Goal: Information Seeking & Learning: Learn about a topic

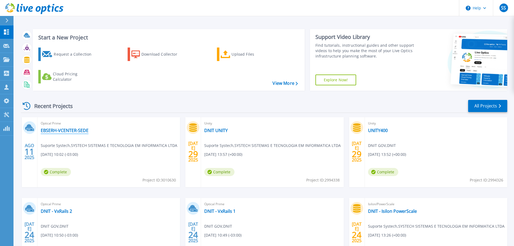
click at [73, 131] on link "EBSERH-VCENTER-SEDE" at bounding box center [65, 130] width 48 height 5
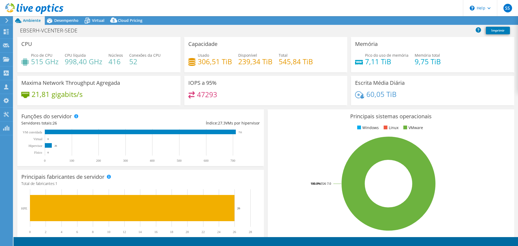
select select "USD"
click at [5, 22] on icon at bounding box center [7, 20] width 4 height 5
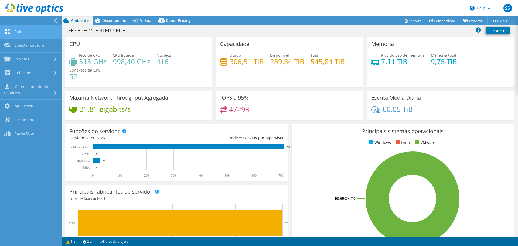
click at [23, 28] on link "Painel" at bounding box center [31, 32] width 62 height 14
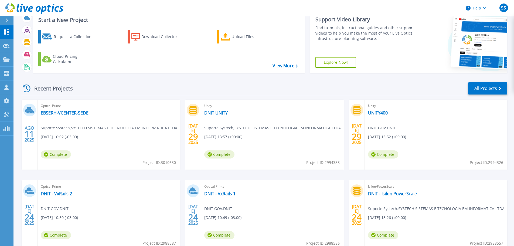
scroll to position [27, 0]
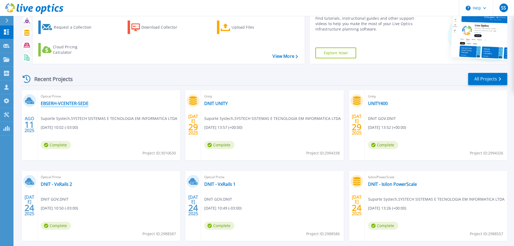
click at [65, 104] on link "EBSERH-VCENTER-SEDE" at bounding box center [65, 103] width 48 height 5
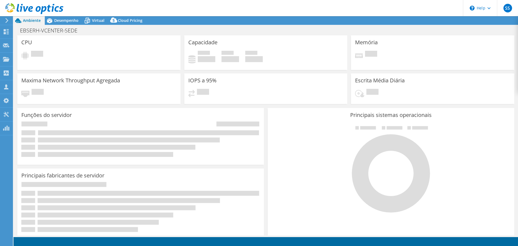
select select "USD"
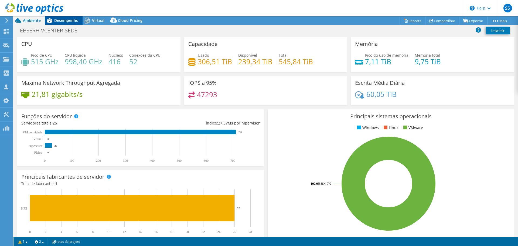
click at [70, 19] on span "Desempenho" at bounding box center [66, 20] width 24 height 5
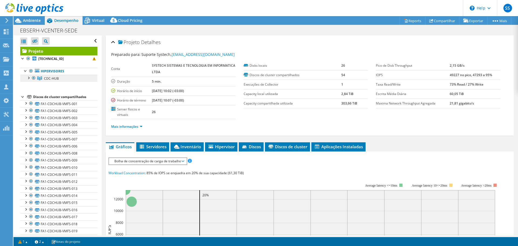
click at [44, 77] on link "CDC-HUB" at bounding box center [58, 78] width 77 height 7
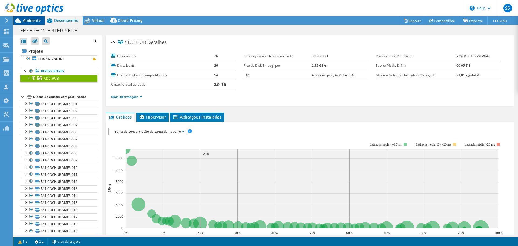
click at [24, 19] on span "Ambiente" at bounding box center [32, 20] width 18 height 5
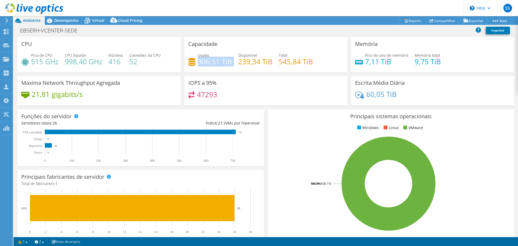
drag, startPoint x: 197, startPoint y: 61, endPoint x: 232, endPoint y: 62, distance: 34.8
click at [232, 62] on div "Usado 306,51 TiB Disponível 239,34 TiB Total 545,84 TiB" at bounding box center [265, 61] width 155 height 18
click at [240, 64] on h4 "239,34 TiB" at bounding box center [255, 62] width 34 height 6
drag, startPoint x: 239, startPoint y: 63, endPoint x: 274, endPoint y: 63, distance: 35.6
click at [274, 63] on div "Usado 306,51 TiB Disponível 239,34 TiB Total 545,84 TiB" at bounding box center [265, 61] width 155 height 18
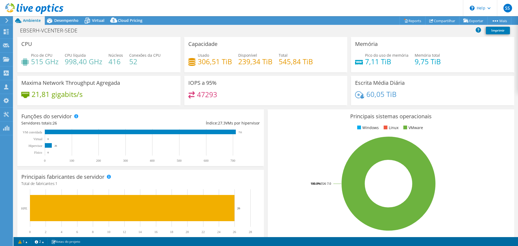
click at [355, 64] on icon at bounding box center [359, 62] width 8 height 5
drag, startPoint x: 365, startPoint y: 62, endPoint x: 394, endPoint y: 63, distance: 30.0
click at [394, 63] on h4 "7,11 TiB" at bounding box center [386, 62] width 43 height 6
drag, startPoint x: 30, startPoint y: 60, endPoint x: 59, endPoint y: 61, distance: 29.2
click at [59, 61] on div "Pico de CPU 515 GHz CPU líquida 998,40 GHz Núcleos 416 Conexões da CPU 52" at bounding box center [98, 61] width 155 height 18
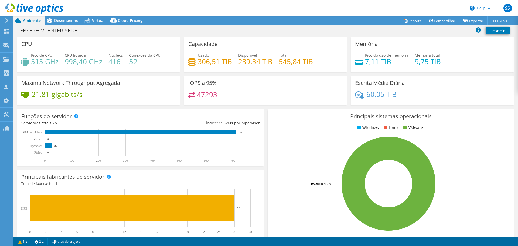
click at [72, 61] on h4 "998,40 GHz" at bounding box center [84, 62] width 38 height 6
drag, startPoint x: 66, startPoint y: 61, endPoint x: 102, endPoint y: 62, distance: 35.4
click at [96, 62] on h4 "998,40 GHz" at bounding box center [84, 62] width 38 height 6
click at [115, 63] on h4 "416" at bounding box center [115, 62] width 15 height 6
drag, startPoint x: 107, startPoint y: 62, endPoint x: 130, endPoint y: 61, distance: 23.2
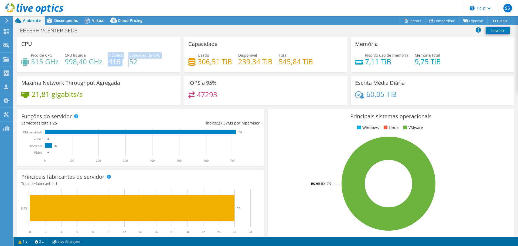
click at [130, 61] on div "Pico de CPU 515 GHz CPU líquida 998,40 GHz Núcleos 416 Conexões da CPU 52" at bounding box center [98, 61] width 155 height 18
click at [134, 62] on h4 "52" at bounding box center [144, 62] width 31 height 6
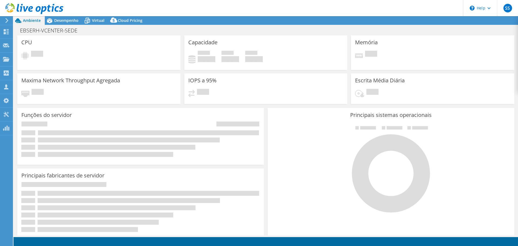
select select "USD"
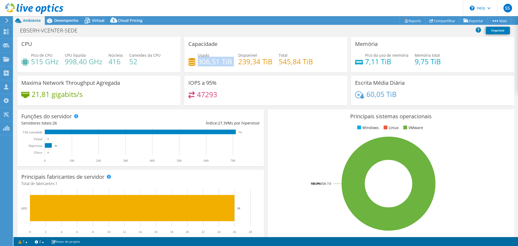
drag, startPoint x: 196, startPoint y: 62, endPoint x: 230, endPoint y: 60, distance: 34.1
click at [230, 60] on div "Usado 306,51 TiB Disponível 239,34 TiB Total 545,84 TiB" at bounding box center [265, 61] width 155 height 18
click at [297, 64] on h4 "545,84 TiB" at bounding box center [296, 62] width 34 height 6
drag, startPoint x: 362, startPoint y: 60, endPoint x: 389, endPoint y: 60, distance: 27.3
click at [389, 60] on div "Pico do uso de memória 7,11 TiB" at bounding box center [381, 58] width 53 height 12
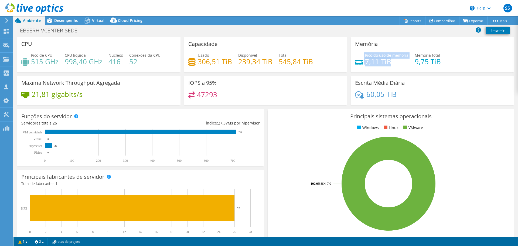
click at [391, 60] on h4 "7,11 TiB" at bounding box center [386, 62] width 43 height 6
click at [61, 25] on div "Desempenho" at bounding box center [64, 20] width 38 height 9
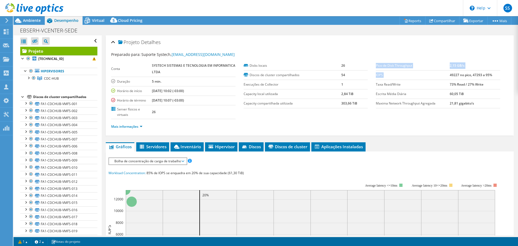
drag, startPoint x: 447, startPoint y: 73, endPoint x: 496, endPoint y: 75, distance: 49.4
click at [496, 75] on div "Pico de Disk Throughput 2,15 GB/s IOPS 49227 no pico, 47293 a 95% Taxa Read/Wri…" at bounding box center [442, 84] width 132 height 47
click at [493, 75] on td "49227 no pico, 47293 a 95%" at bounding box center [475, 74] width 50 height 9
click at [45, 77] on span "CDC-HUB" at bounding box center [51, 78] width 15 height 5
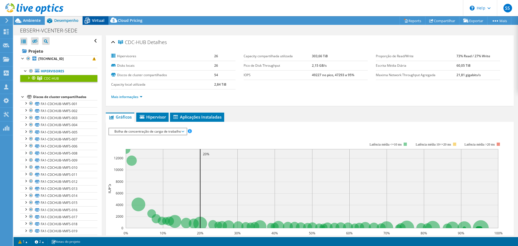
click at [95, 16] on div "Virtual" at bounding box center [96, 20] width 26 height 9
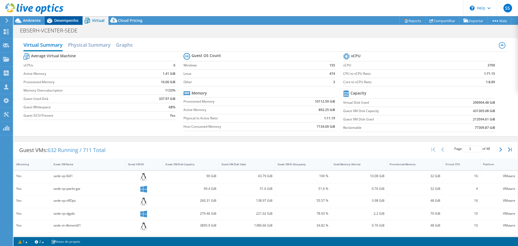
click at [64, 19] on span "Desempenho" at bounding box center [66, 20] width 24 height 5
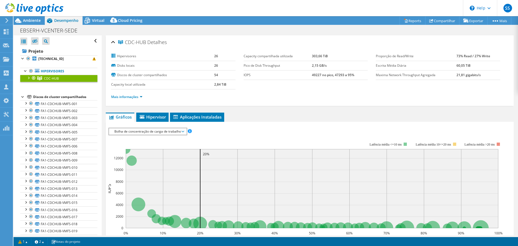
click at [23, 97] on div at bounding box center [22, 96] width 5 height 5
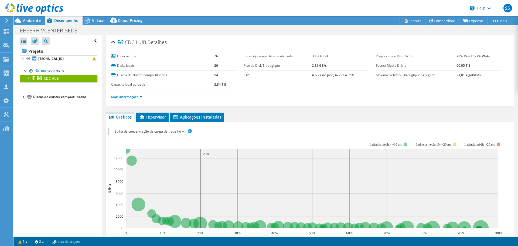
click at [27, 77] on div at bounding box center [28, 77] width 5 height 5
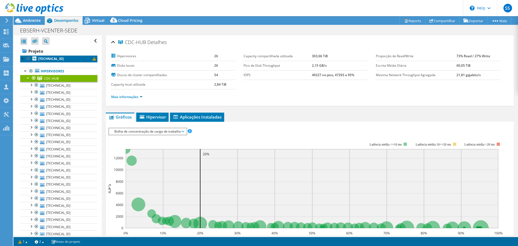
click at [67, 61] on link "172.17.138.13" at bounding box center [58, 58] width 77 height 7
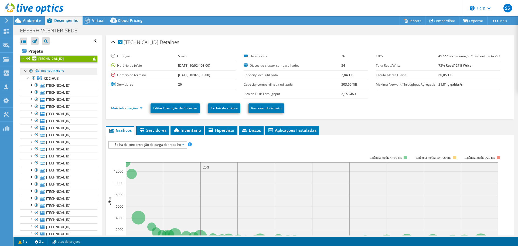
click at [66, 72] on link "Hipervisores" at bounding box center [58, 71] width 77 height 7
click at [50, 79] on span "CDC-HUB" at bounding box center [51, 78] width 15 height 5
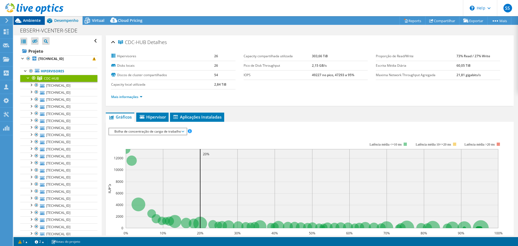
click at [33, 21] on span "Ambiente" at bounding box center [32, 20] width 18 height 5
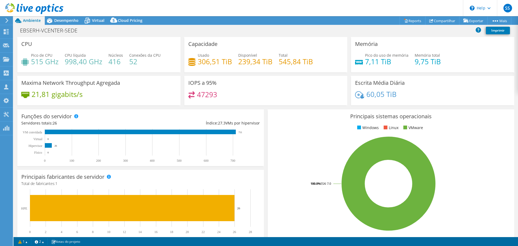
click at [68, 15] on header "SS Parceiro de Canal Suporte Systech suporte@systechtecnologia.com.br SYSTECH S…" at bounding box center [259, 8] width 518 height 16
click at [68, 19] on span "Desempenho" at bounding box center [66, 20] width 24 height 5
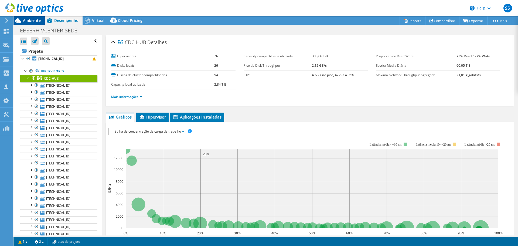
click at [23, 19] on icon at bounding box center [17, 20] width 9 height 9
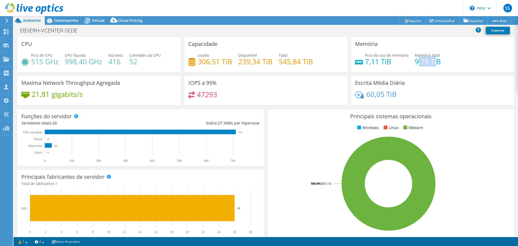
drag, startPoint x: 414, startPoint y: 63, endPoint x: 434, endPoint y: 60, distance: 19.9
click at [434, 60] on h4 "9,75 TiB" at bounding box center [428, 62] width 26 height 6
click at [72, 21] on span "Desempenho" at bounding box center [66, 20] width 24 height 5
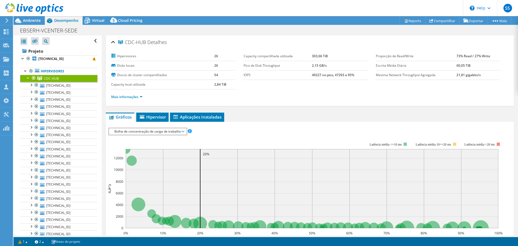
click at [251, 115] on ul "Gráficos Servidores Inventário Hipervisor Discos Discos de cluster Aplicações I…" at bounding box center [310, 117] width 408 height 9
click at [130, 129] on span "Bolha de concentração de carga de trabalho" at bounding box center [148, 131] width 72 height 6
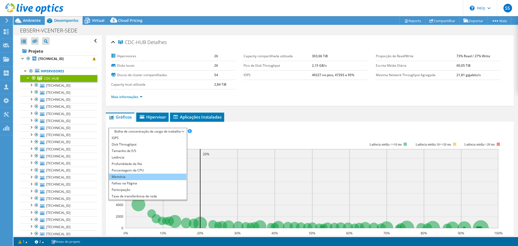
click at [131, 176] on li "Memória" at bounding box center [147, 176] width 77 height 6
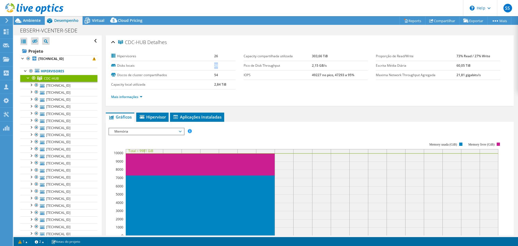
drag, startPoint x: 209, startPoint y: 67, endPoint x: 222, endPoint y: 69, distance: 13.3
click at [222, 69] on tr "Disks locais 26" at bounding box center [173, 65] width 124 height 9
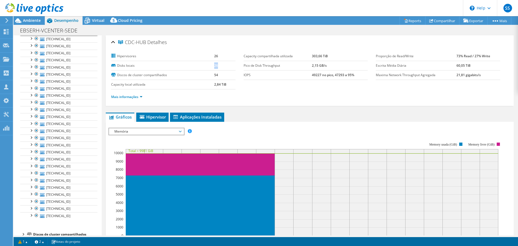
scroll to position [55, 0]
click at [17, 223] on div "Abrir Todos Fechar Todos Ocultar nós excluídos Filtro de árvore do projeto" at bounding box center [57, 107] width 88 height 255
click at [25, 225] on div at bounding box center [22, 224] width 5 height 5
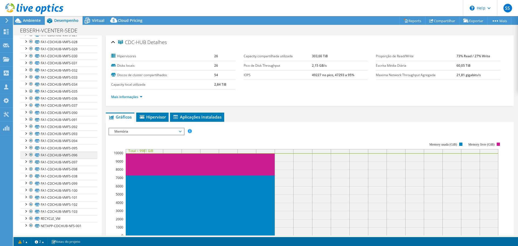
scroll to position [437, 0]
click at [53, 225] on link "NETAPP-CDCHUB-NFS-001" at bounding box center [58, 225] width 77 height 7
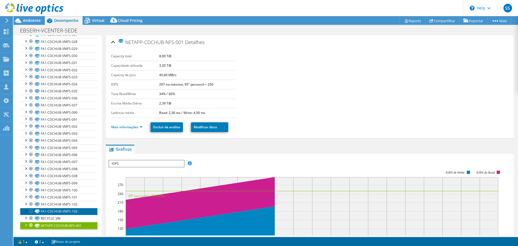
click at [59, 213] on link "FA1-CDCHUB-VMFS-103" at bounding box center [58, 211] width 77 height 7
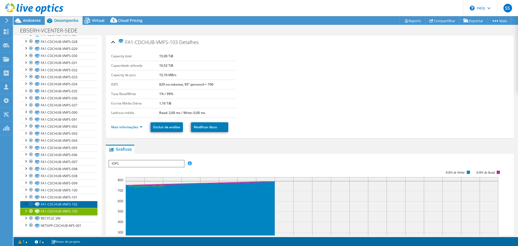
click at [56, 203] on link "FA1-CDCHUB-VMFS-102" at bounding box center [58, 204] width 77 height 7
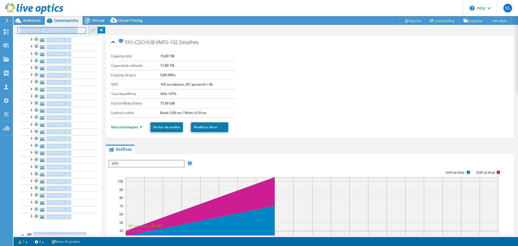
scroll to position [0, 0]
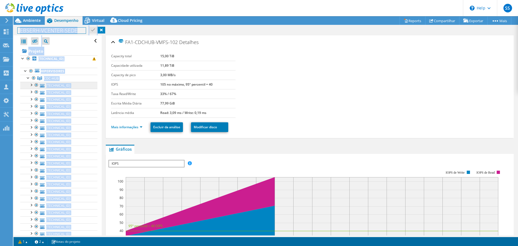
drag, startPoint x: 18, startPoint y: 96, endPoint x: 61, endPoint y: 86, distance: 44.8
click at [20, 63] on ul "Hipervisores CDC-HUB 172.17.138.13" at bounding box center [58, 166] width 77 height 209
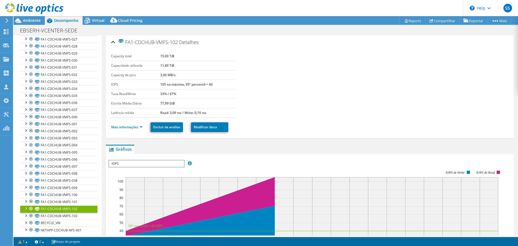
scroll to position [437, 0]
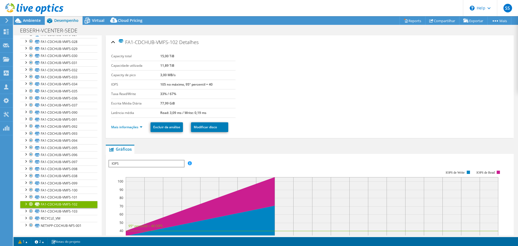
click at [162, 146] on ul "Gráficos Servidores Inventário Hipervisor Discos Discos de cluster Aplicações I…" at bounding box center [310, 149] width 408 height 9
click at [50, 209] on link "FA1-CDCHUB-VMFS-103" at bounding box center [58, 211] width 77 height 7
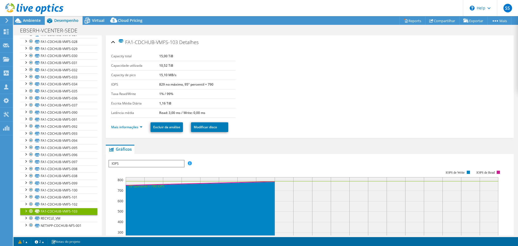
click at [167, 148] on ul "Gráficos Servidores Inventário Hipervisor Discos Discos de cluster Aplicações I…" at bounding box center [310, 149] width 408 height 9
click at [60, 206] on link "FA1-CDCHUB-VMFS-102" at bounding box center [58, 204] width 77 height 7
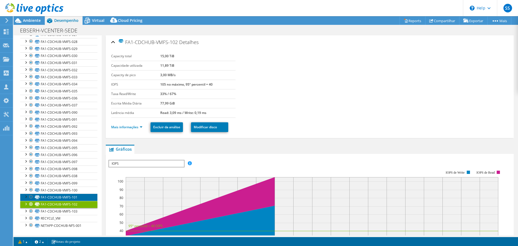
click at [62, 196] on link "FA1-CDCHUB-VMFS-101" at bounding box center [58, 196] width 77 height 7
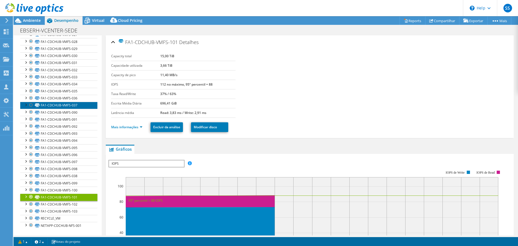
click at [80, 106] on link "FA1-CDCHUB-VMFS-037" at bounding box center [58, 105] width 77 height 7
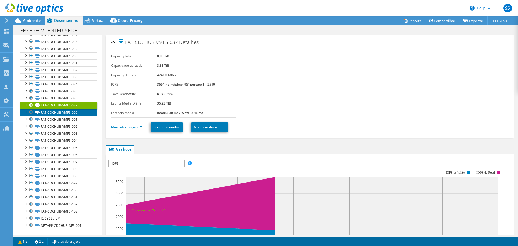
click at [69, 112] on link "FA1-CDCHUB-VMFS-090" at bounding box center [58, 112] width 77 height 7
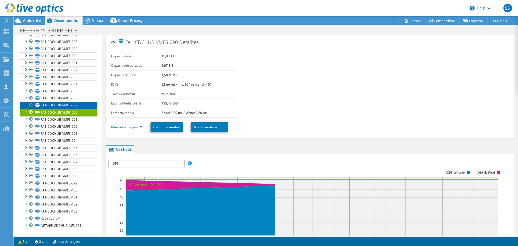
click at [69, 105] on link "FA1-CDCHUB-VMFS-037" at bounding box center [58, 105] width 77 height 7
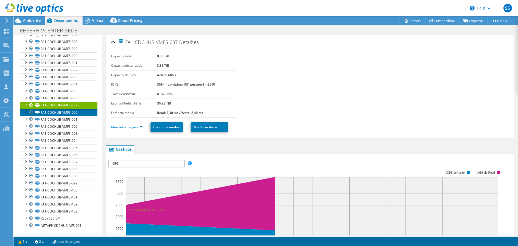
click at [69, 112] on link "FA1-CDCHUB-VMFS-090" at bounding box center [58, 112] width 77 height 7
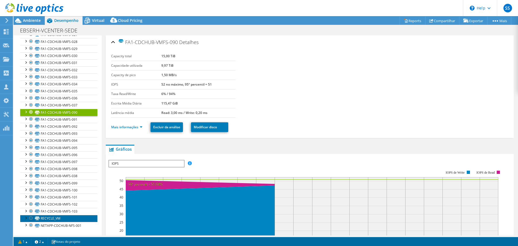
click at [68, 217] on link "RECYCLE_VM" at bounding box center [58, 218] width 77 height 7
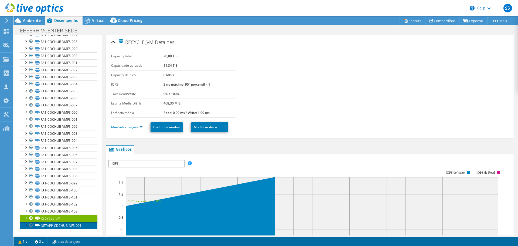
click at [49, 226] on link "NETAPP-CDCHUB-NFS-001" at bounding box center [58, 225] width 77 height 7
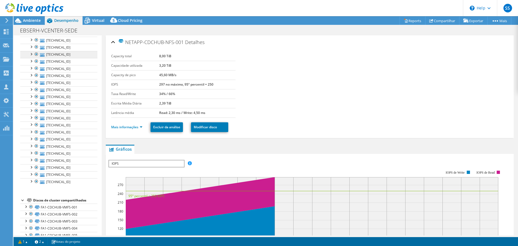
scroll to position [81, 0]
drag, startPoint x: 37, startPoint y: 187, endPoint x: 65, endPoint y: 60, distance: 129.6
click at [65, 60] on ul "Hipervisores CDC-HUB 172.17.138.13" at bounding box center [58, 85] width 77 height 209
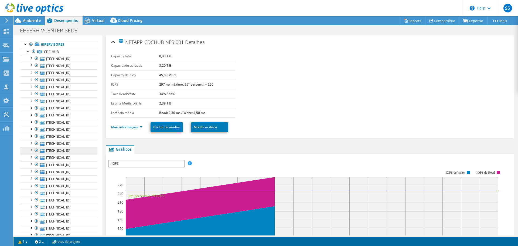
scroll to position [0, 0]
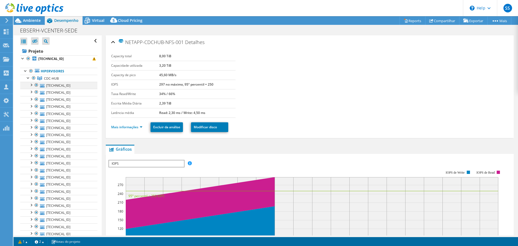
click at [32, 86] on div at bounding box center [30, 84] width 5 height 5
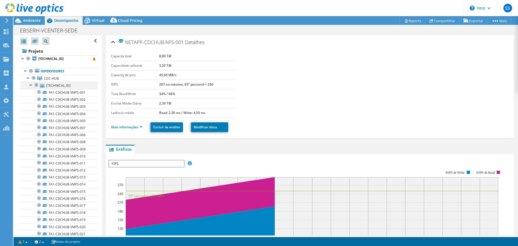
click at [32, 86] on div at bounding box center [30, 84] width 5 height 5
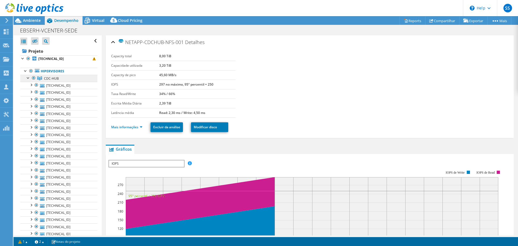
click at [36, 77] on link "CDC-HUB" at bounding box center [58, 78] width 77 height 7
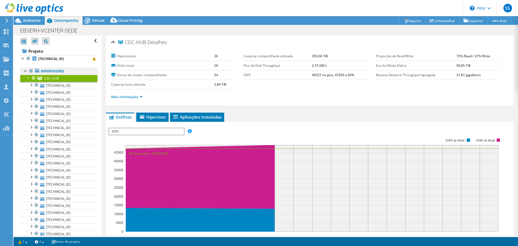
click at [45, 70] on link "Hipervisores" at bounding box center [58, 71] width 77 height 7
drag, startPoint x: 214, startPoint y: 75, endPoint x: 217, endPoint y: 75, distance: 3.2
click at [217, 75] on td "54" at bounding box center [224, 74] width 21 height 9
click at [247, 97] on ul "Mais informações" at bounding box center [309, 96] width 397 height 7
click at [140, 98] on link "Mais informações" at bounding box center [126, 96] width 31 height 5
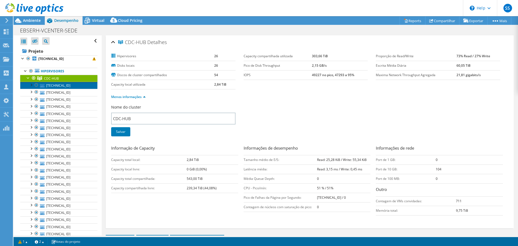
click at [59, 84] on link "172.17.138.13" at bounding box center [58, 85] width 77 height 7
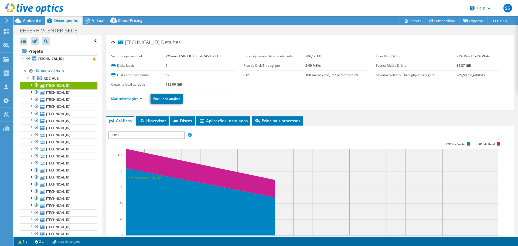
click at [143, 98] on li "Mais informações" at bounding box center [128, 99] width 35 height 6
click at [142, 98] on link "Mais informações" at bounding box center [126, 98] width 31 height 5
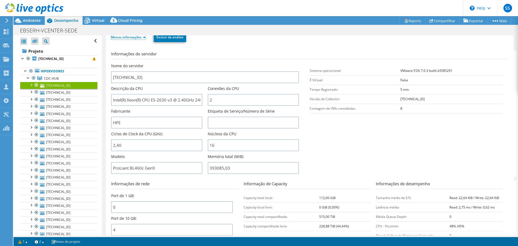
scroll to position [54, 0]
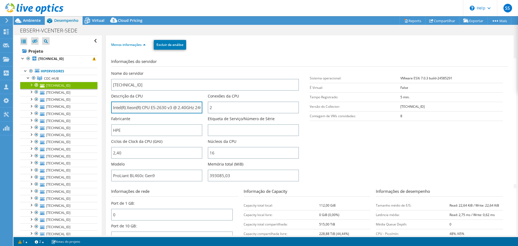
click at [199, 107] on input "Intel(R) Xeon(R) CPU E5-2630 v3 @ 2.40GHz 240 GHz" at bounding box center [156, 107] width 91 height 12
click at [190, 105] on input "Intel(R) Xeon(R) CPU E5-2630 v3 @ 2.40GHz 240 GHz" at bounding box center [156, 107] width 91 height 12
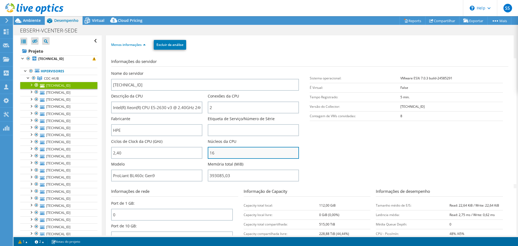
click at [242, 150] on input "16" at bounding box center [253, 153] width 91 height 12
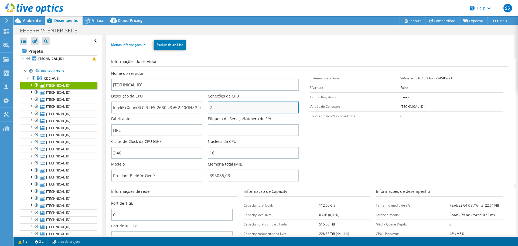
click at [220, 110] on input "2" at bounding box center [253, 107] width 91 height 12
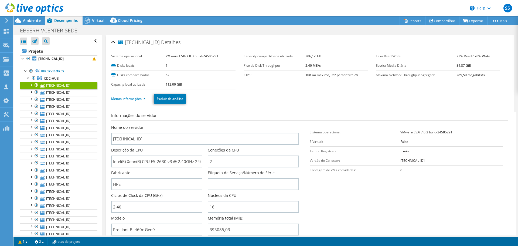
click at [294, 97] on ul "Menos informações Excluir da análise" at bounding box center [309, 98] width 397 height 11
click at [114, 161] on input "Intel(R) Xeon(R) CPU E5-2630 v3 @ 2.40GHz 240 GHz" at bounding box center [156, 161] width 91 height 12
